Goal: Task Accomplishment & Management: Manage account settings

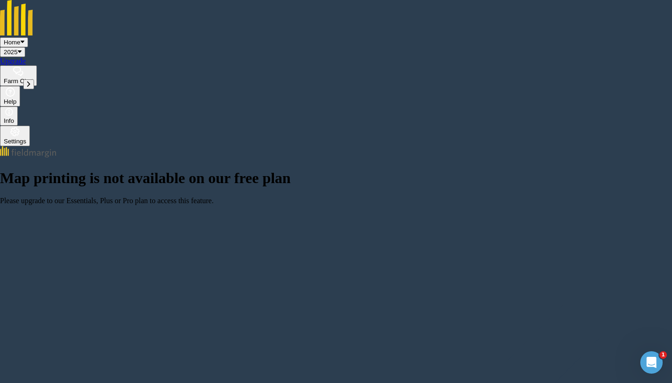
click at [27, 89] on button at bounding box center [28, 84] width 11 height 10
